Goal: Information Seeking & Learning: Learn about a topic

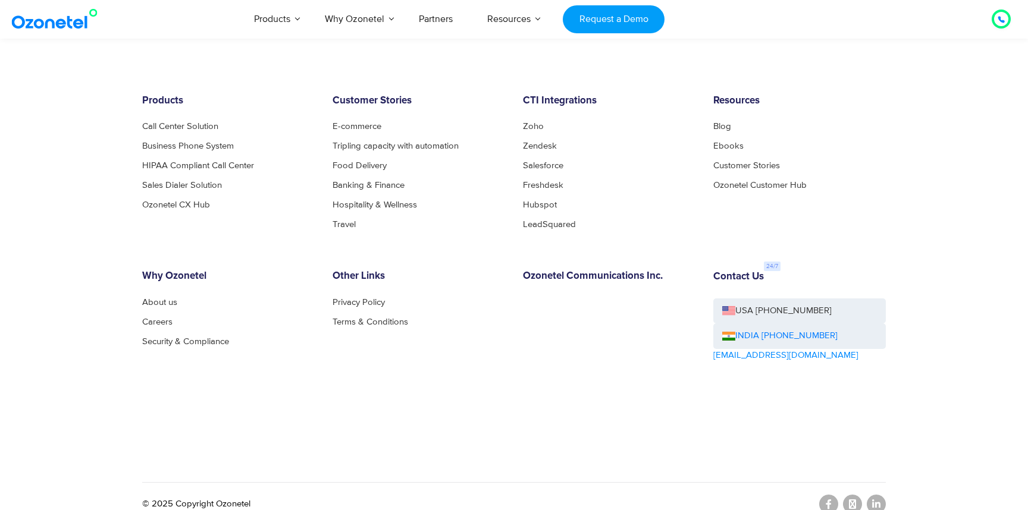
scroll to position [4035, 0]
click at [156, 304] on link "About us" at bounding box center [163, 303] width 42 height 9
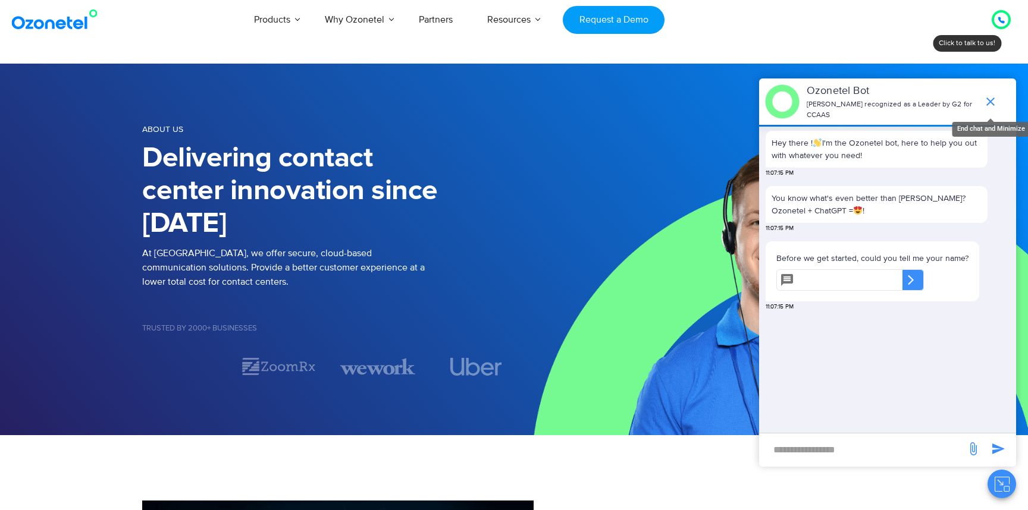
click at [991, 102] on icon "end chat or minimize" at bounding box center [990, 102] width 14 height 14
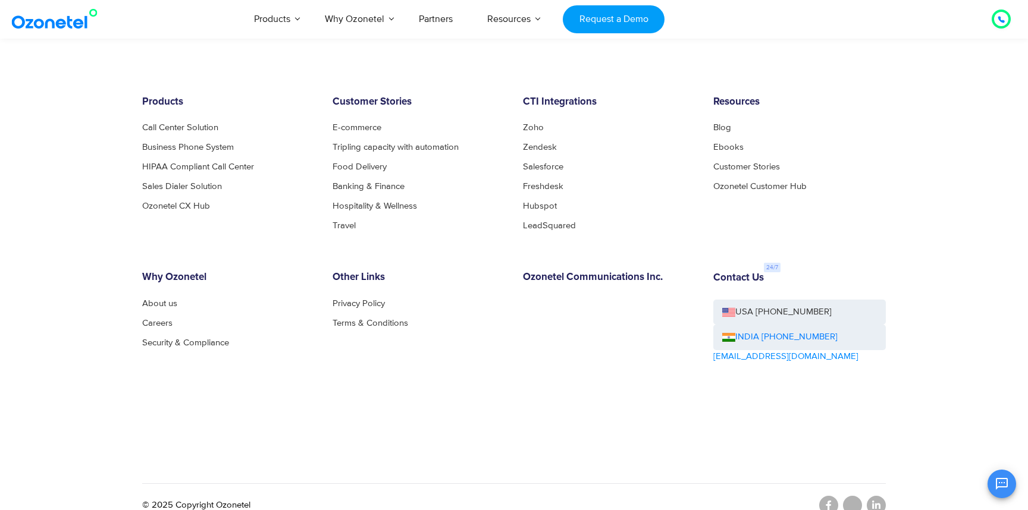
scroll to position [1259, 0]
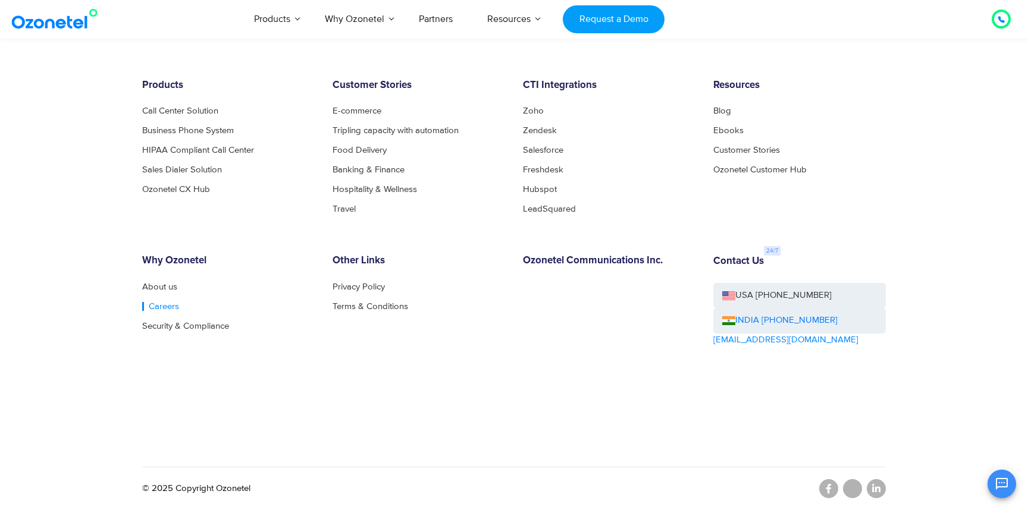
click at [159, 304] on link "Careers" at bounding box center [160, 306] width 37 height 9
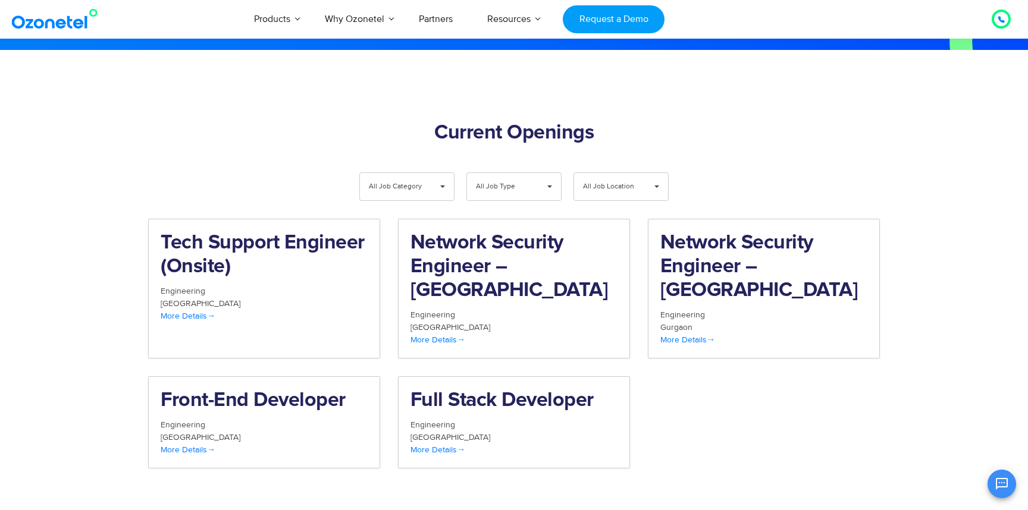
scroll to position [1175, 0]
